Goal: Information Seeking & Learning: Learn about a topic

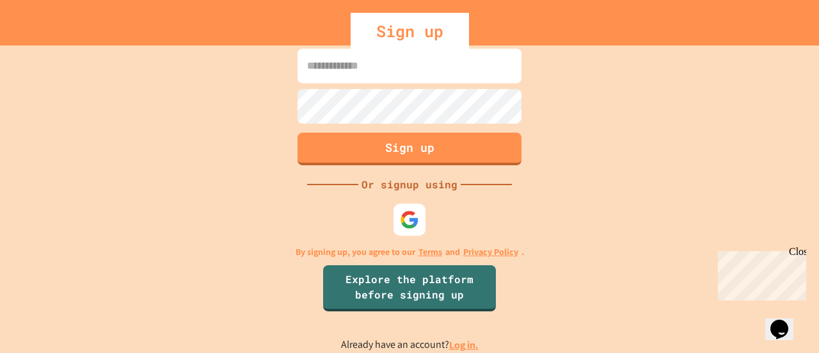
click at [381, 58] on input at bounding box center [410, 66] width 224 height 35
click at [405, 226] on img at bounding box center [409, 219] width 21 height 21
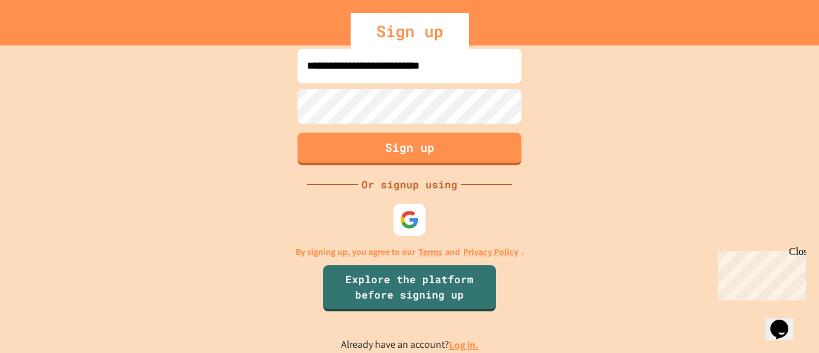
type input "**********"
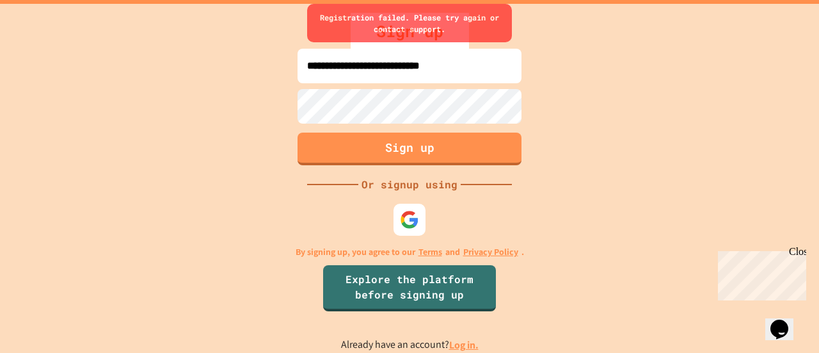
click at [458, 347] on link "Log in." at bounding box center [463, 344] width 29 height 13
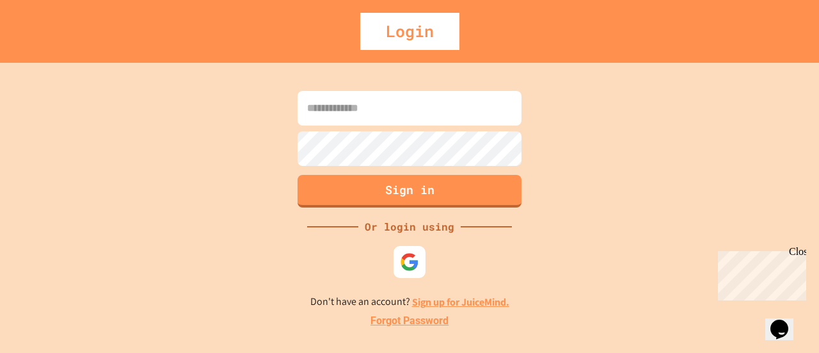
click at [410, 119] on input at bounding box center [410, 108] width 224 height 35
type input "**********"
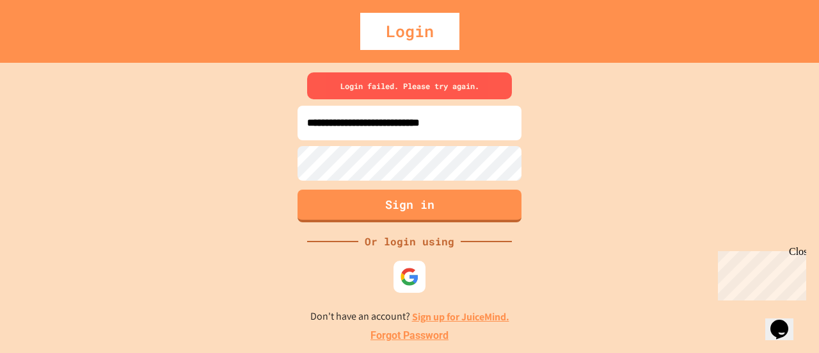
click at [169, 177] on div "**********" at bounding box center [409, 208] width 819 height 290
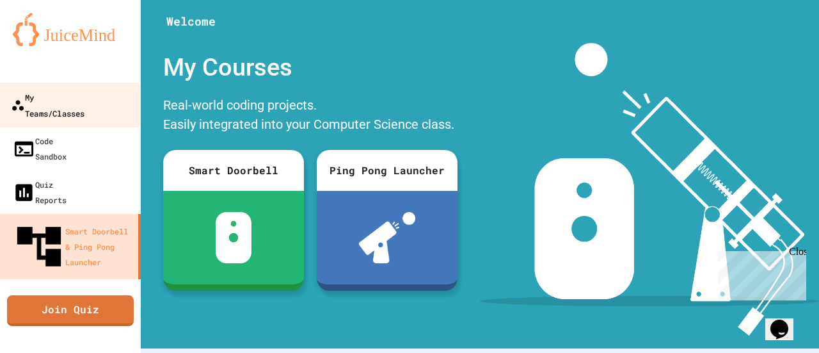
click at [84, 104] on div "My Teams/Classes" at bounding box center [48, 104] width 74 height 31
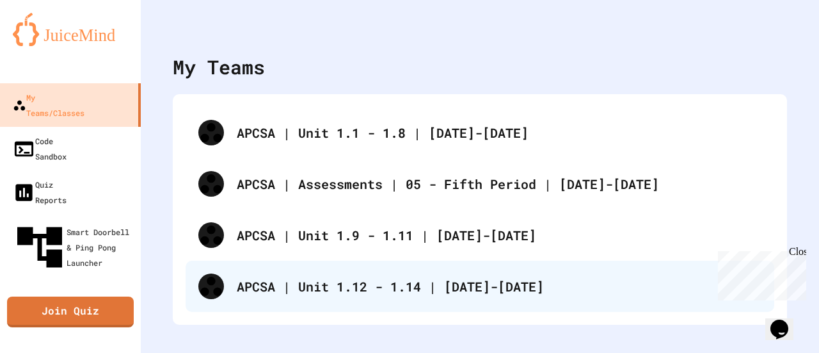
click at [369, 296] on div "APCSA | Unit 1.12 - 1.14 | [DATE]-[DATE]" at bounding box center [480, 285] width 589 height 51
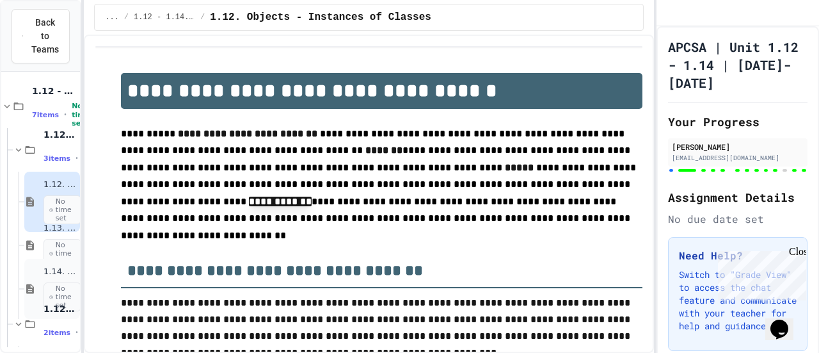
click at [44, 276] on div "1.14. Calling Instance Methods No time set" at bounding box center [52, 289] width 56 height 60
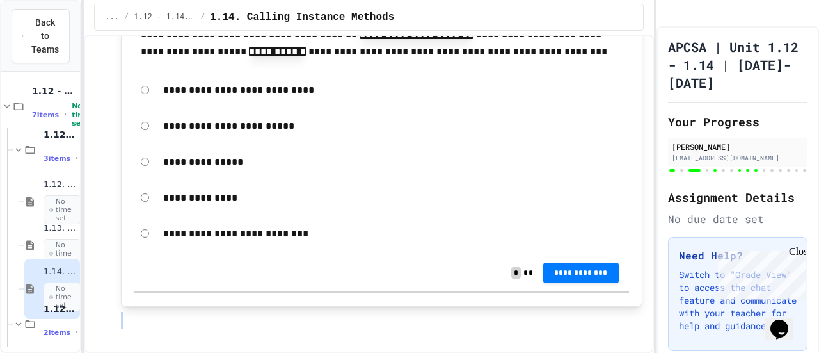
scroll to position [16365, 0]
drag, startPoint x: 44, startPoint y: 276, endPoint x: 200, endPoint y: 372, distance: 183.5
click at [200, 352] on html "**********" at bounding box center [409, 176] width 819 height 353
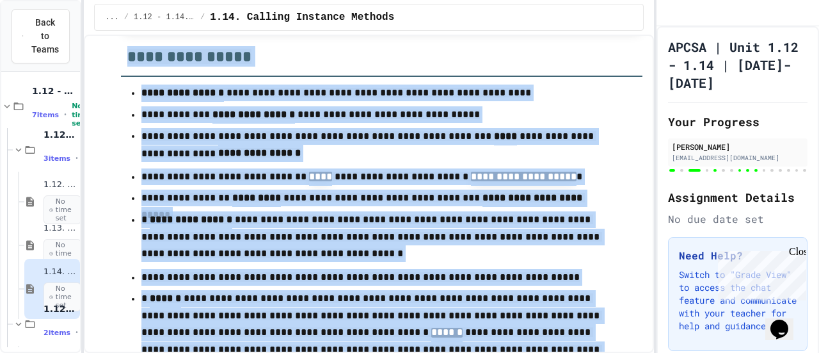
scroll to position [12348, 0]
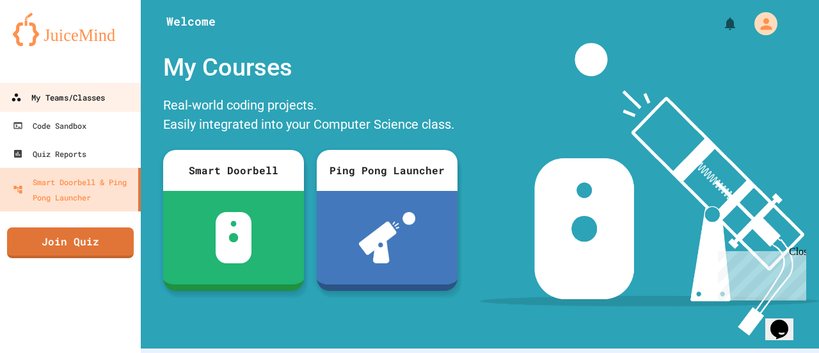
click at [95, 106] on link "My Teams/Classes" at bounding box center [70, 97] width 145 height 29
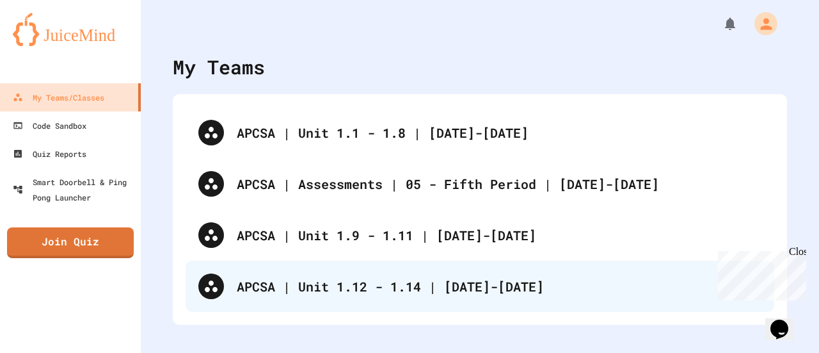
click at [280, 274] on div "APCSA | Unit 1.12 - 1.14 | [DATE]-[DATE]" at bounding box center [480, 285] width 589 height 51
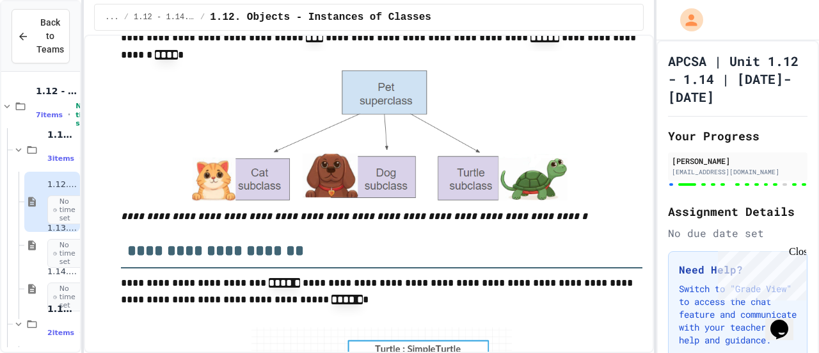
scroll to position [7183, 0]
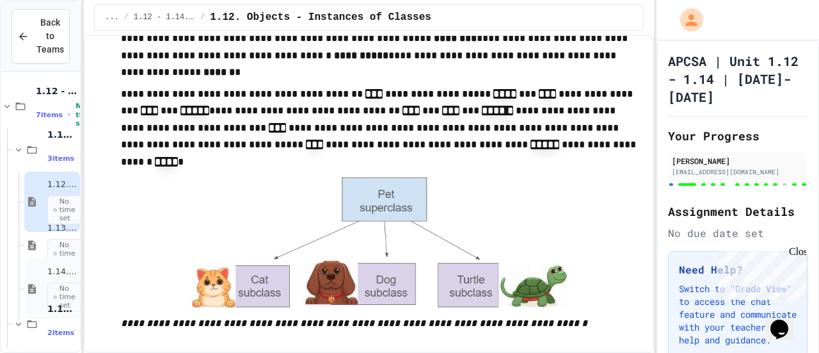
click at [41, 286] on div "1.14. Calling Instance Methods No time set" at bounding box center [52, 289] width 56 height 60
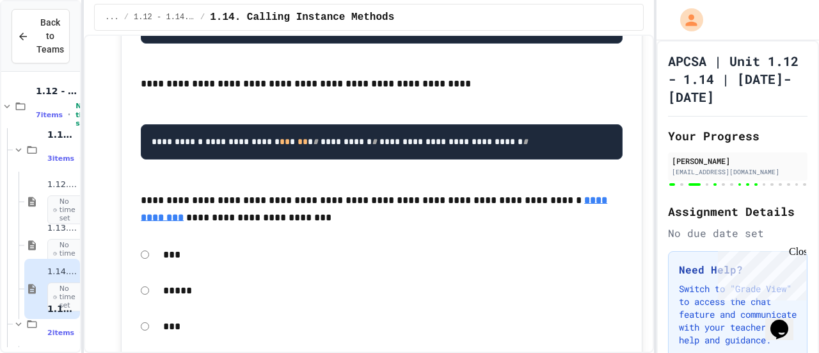
scroll to position [9493, 0]
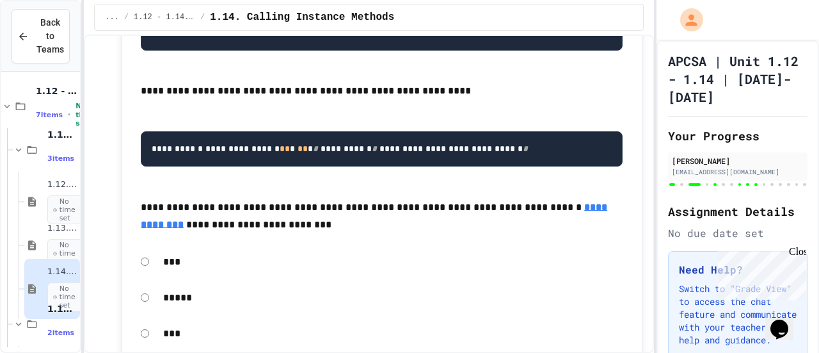
drag, startPoint x: 150, startPoint y: 95, endPoint x: 242, endPoint y: 222, distance: 156.7
drag, startPoint x: 152, startPoint y: 89, endPoint x: 212, endPoint y: 195, distance: 121.8
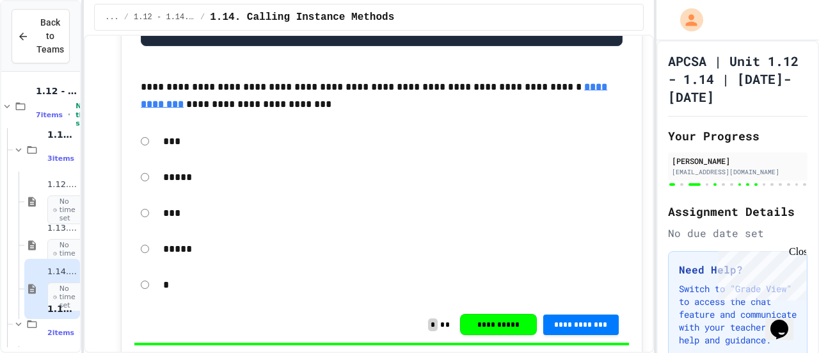
scroll to position [9614, 0]
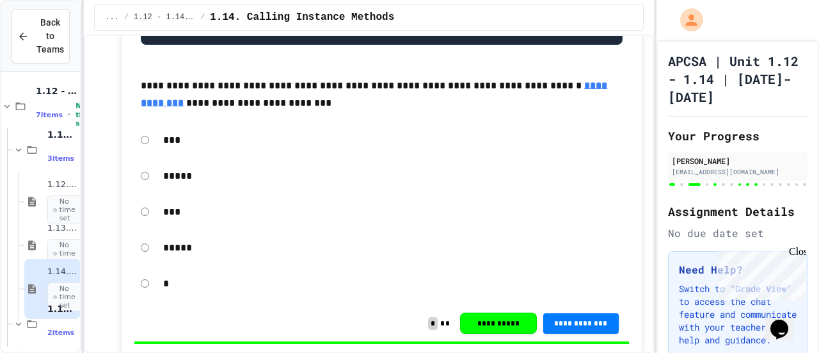
drag, startPoint x: 216, startPoint y: 77, endPoint x: 166, endPoint y: 184, distance: 118.2
drag, startPoint x: 166, startPoint y: 184, endPoint x: 233, endPoint y: 242, distance: 88.0
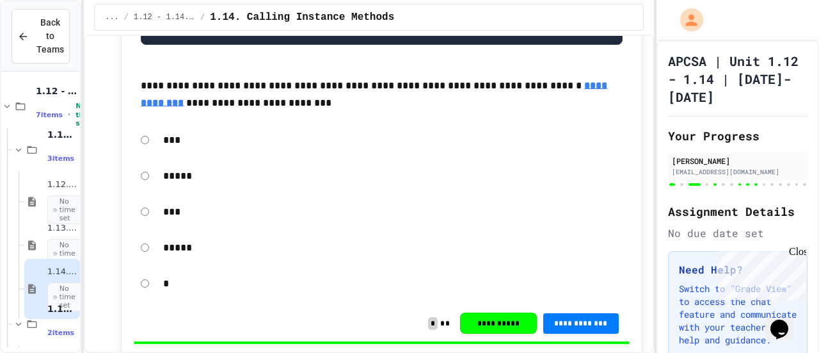
drag, startPoint x: 233, startPoint y: 241, endPoint x: 156, endPoint y: 147, distance: 121.9
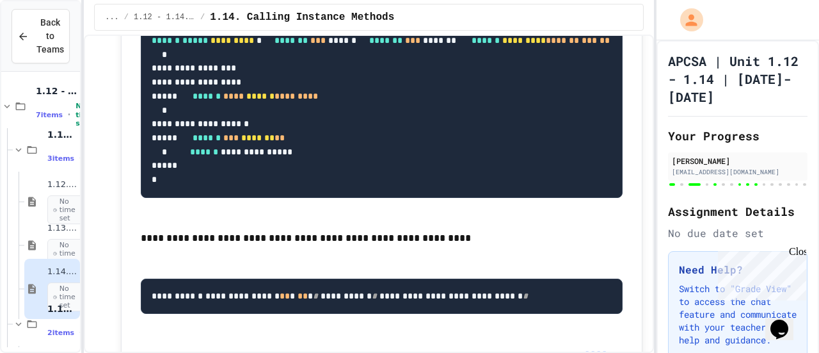
scroll to position [9345, 0]
